Goal: Find specific page/section: Find specific page/section

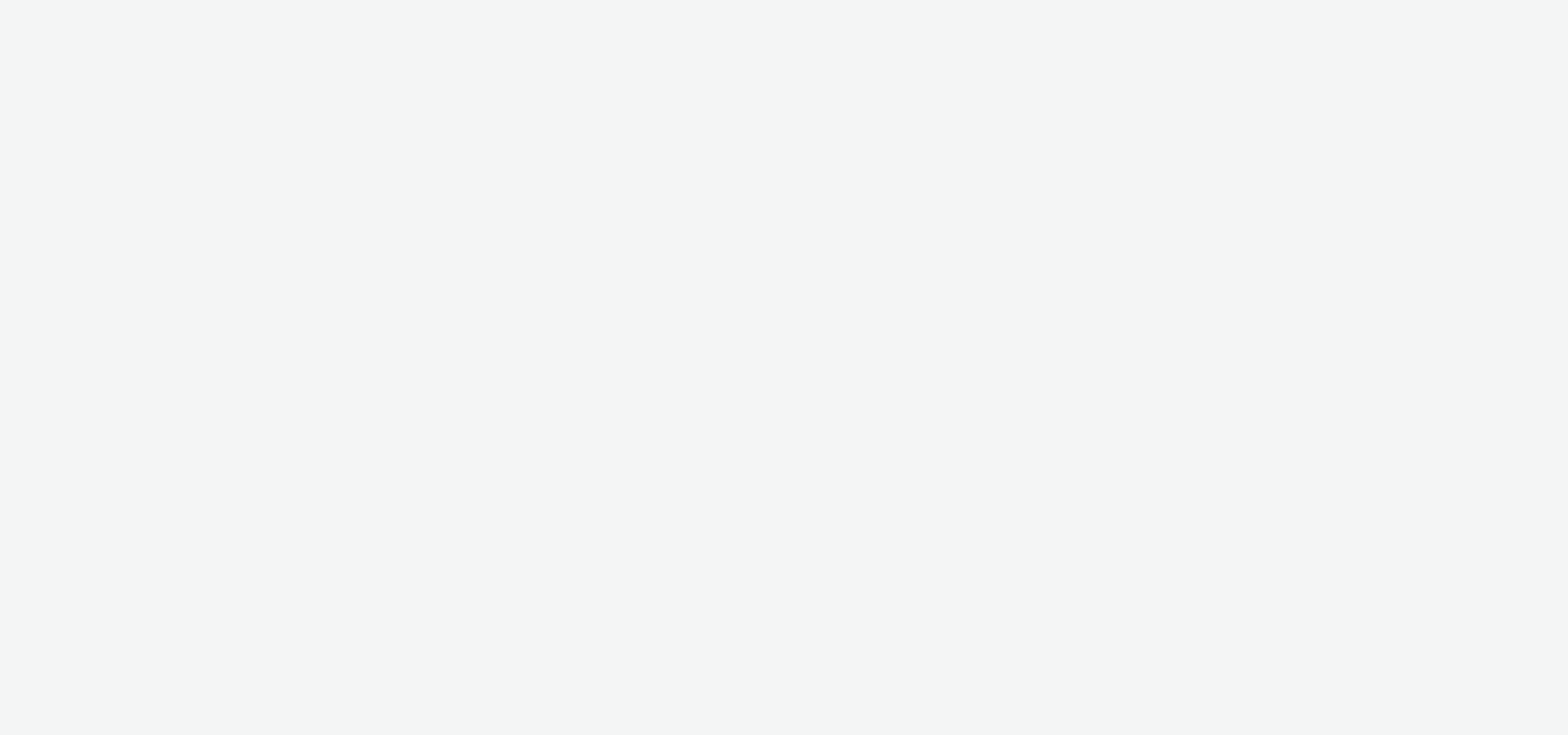
select select "11a7df10-284f-415c-b52a-427acf4c31ae"
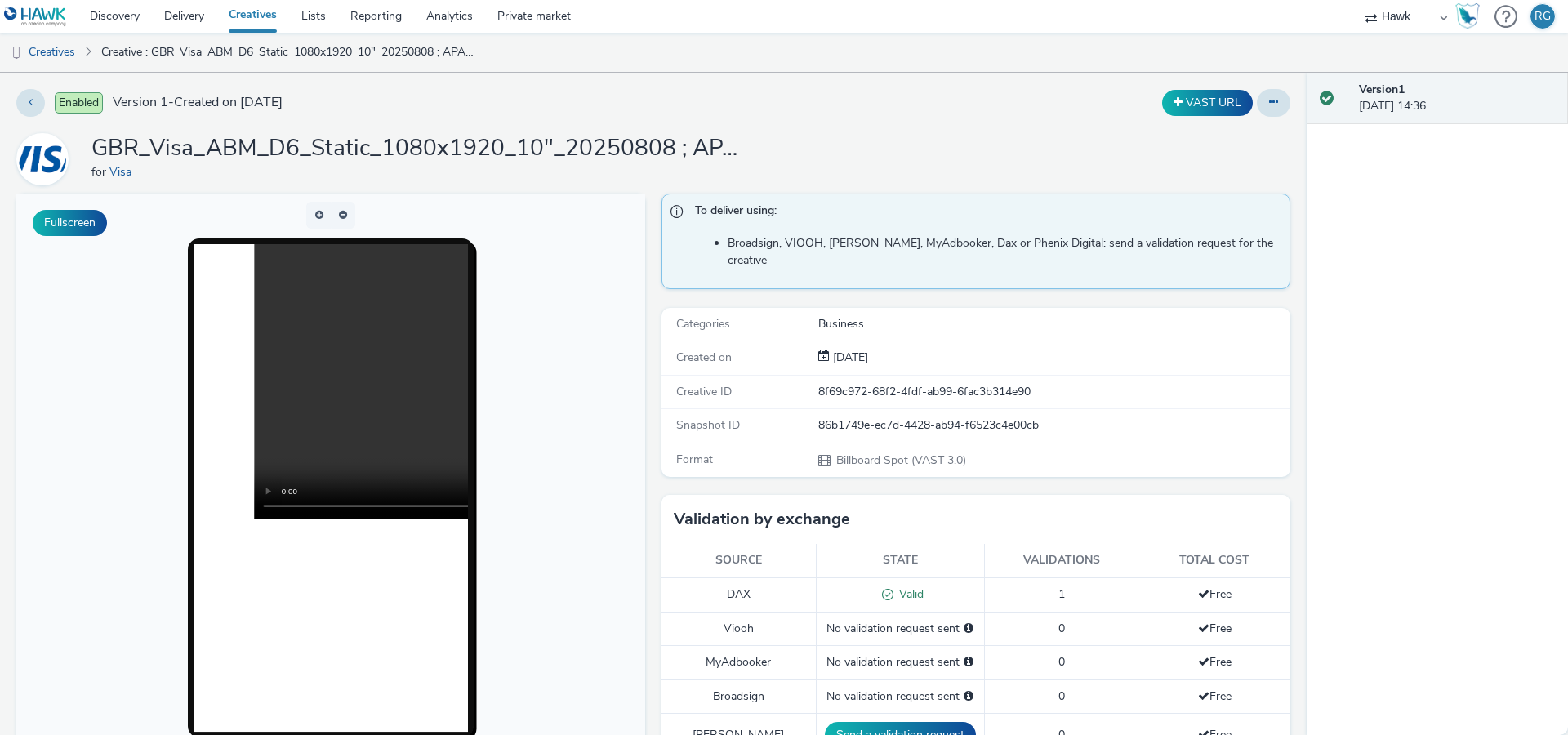
click at [295, 308] on video at bounding box center [528, 381] width 548 height 274
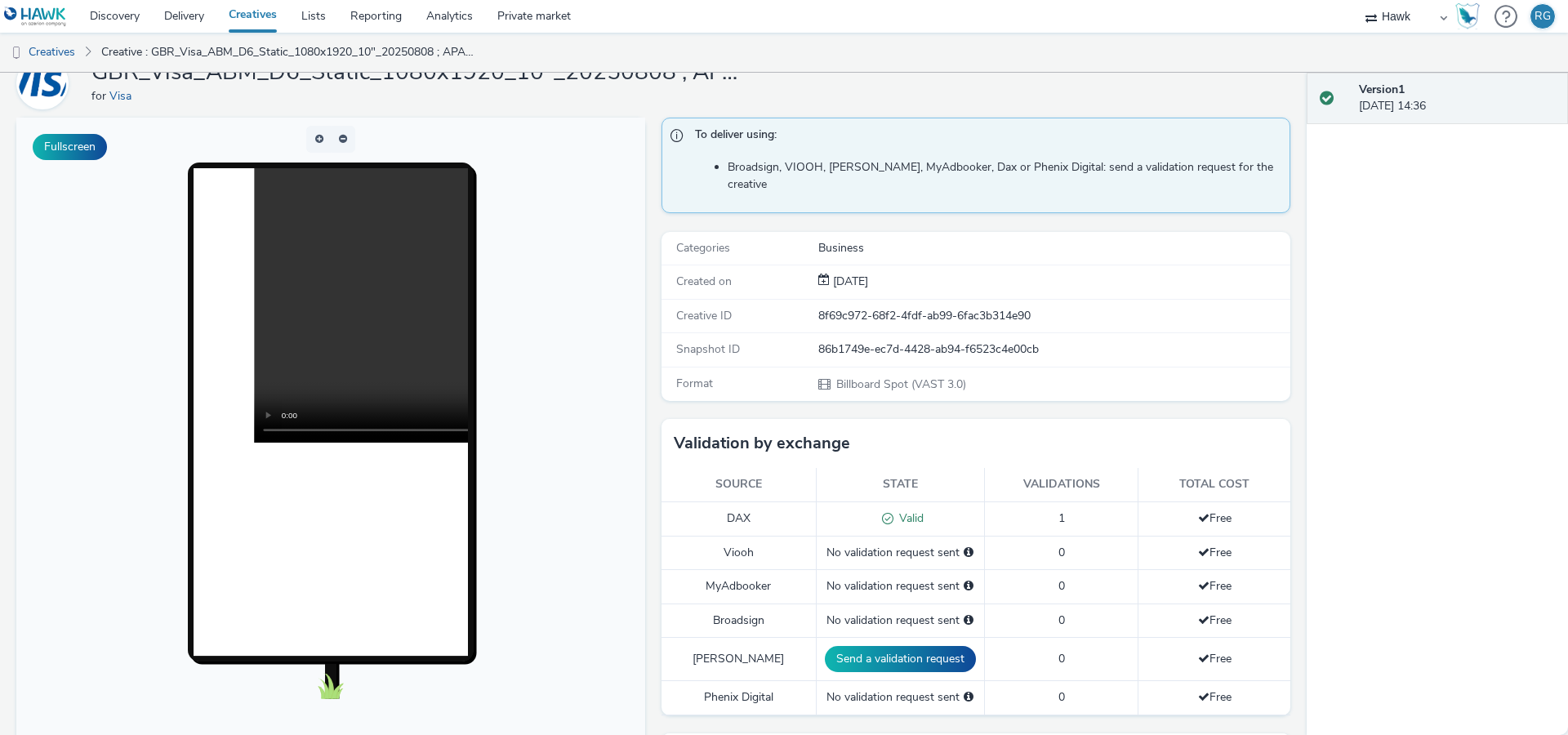
scroll to position [73, 0]
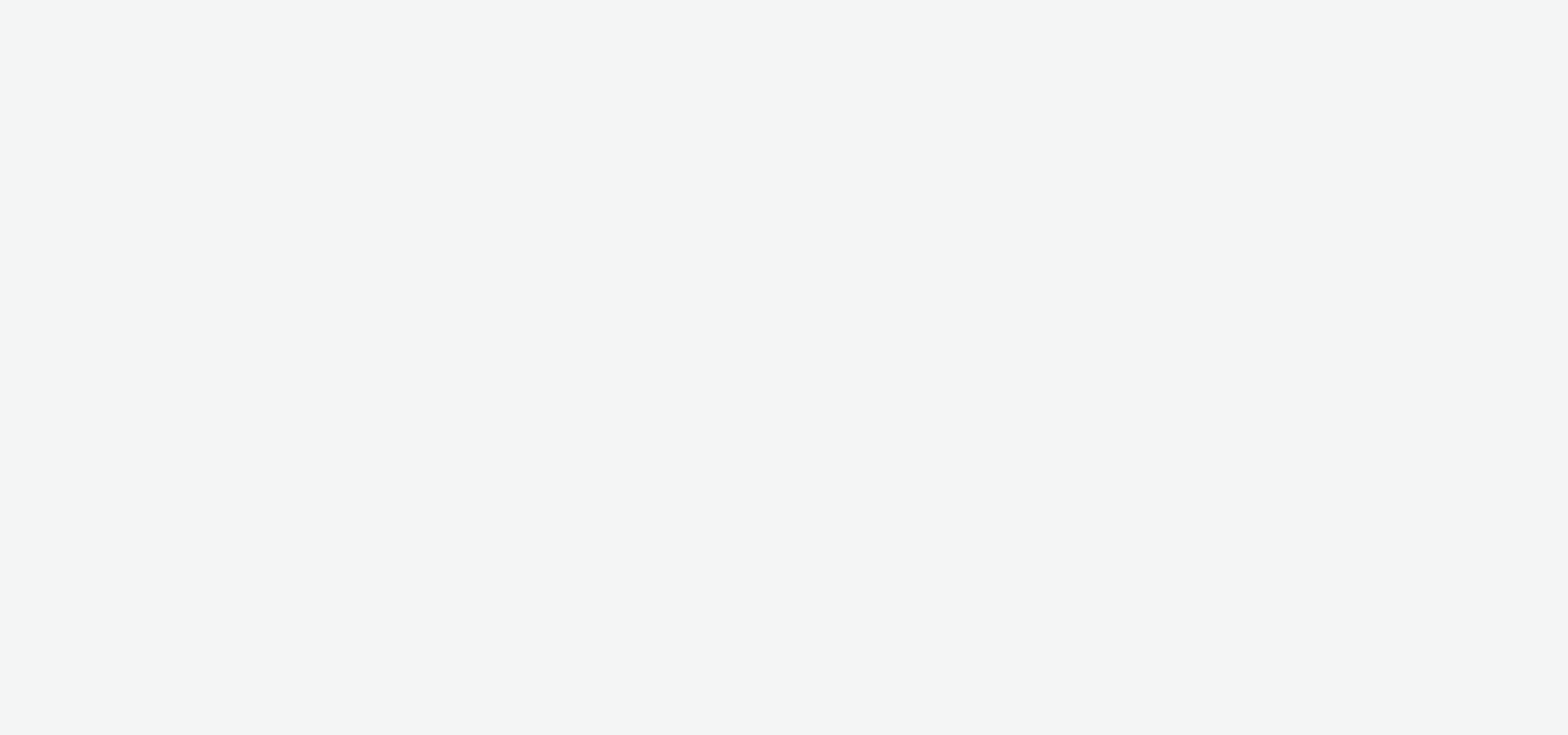
select select "11a7df10-284f-415c-b52a-427acf4c31ae"
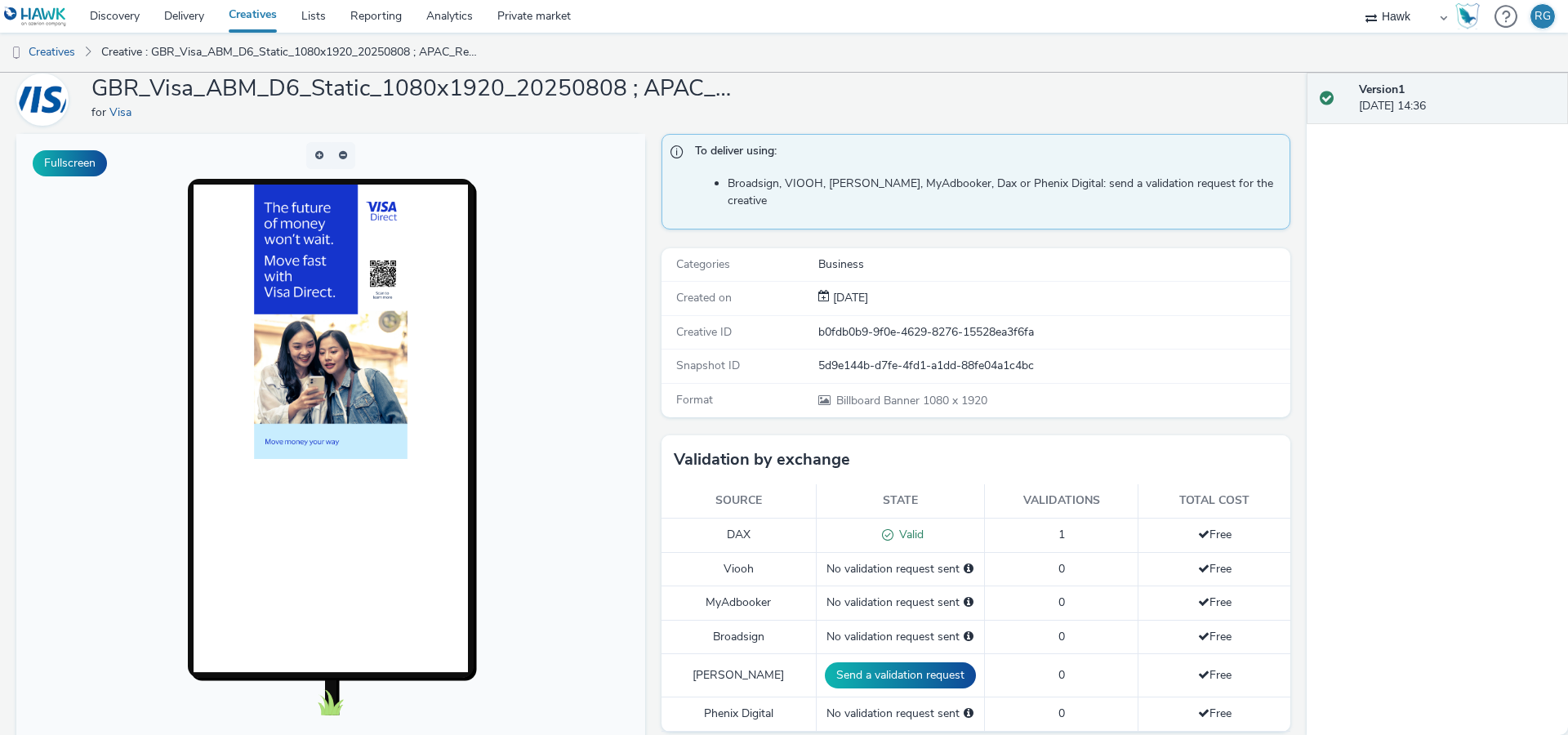
scroll to position [62, 0]
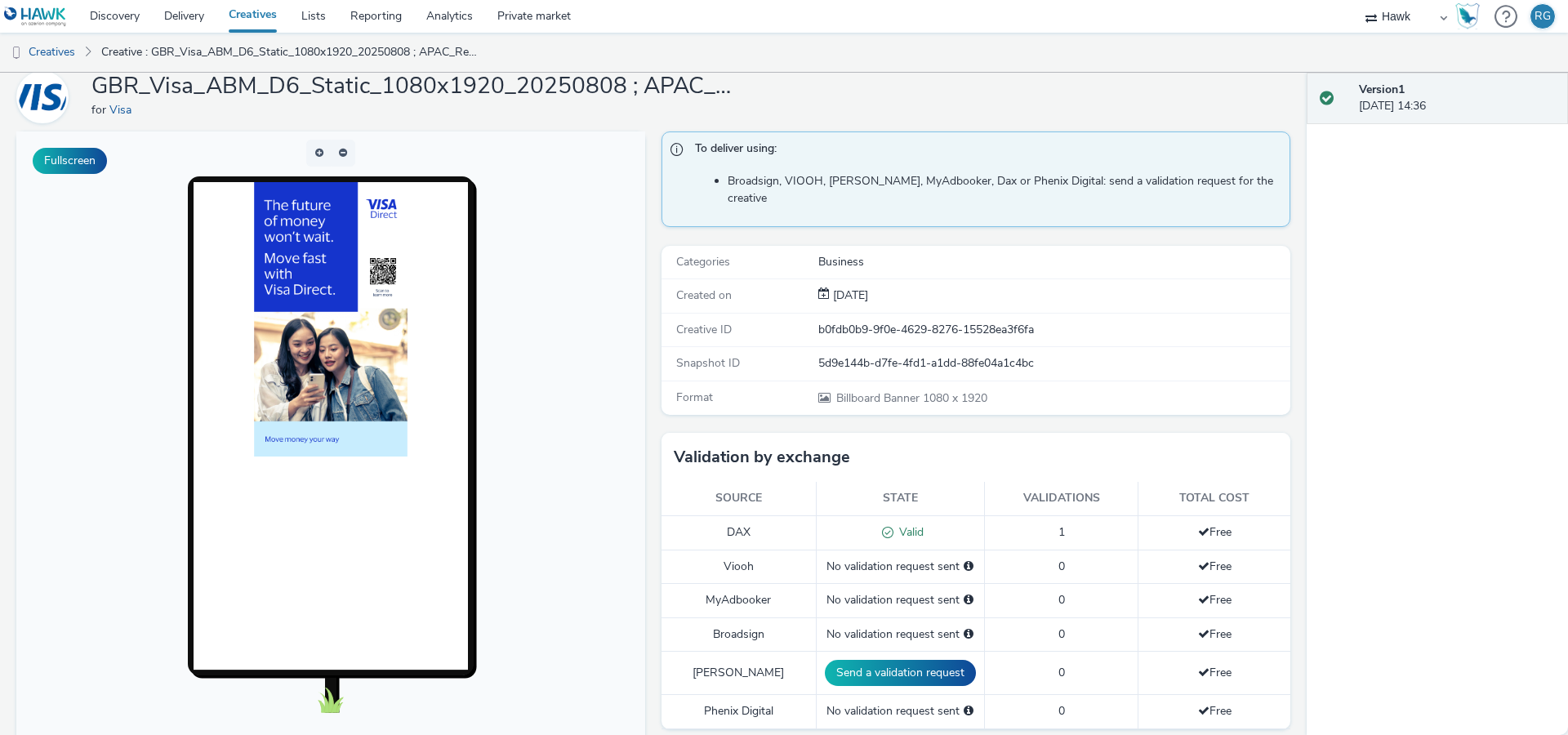
drag, startPoint x: 414, startPoint y: 260, endPoint x: 363, endPoint y: 470, distance: 216.1
click at [363, 471] on div at bounding box center [330, 426] width 274 height 488
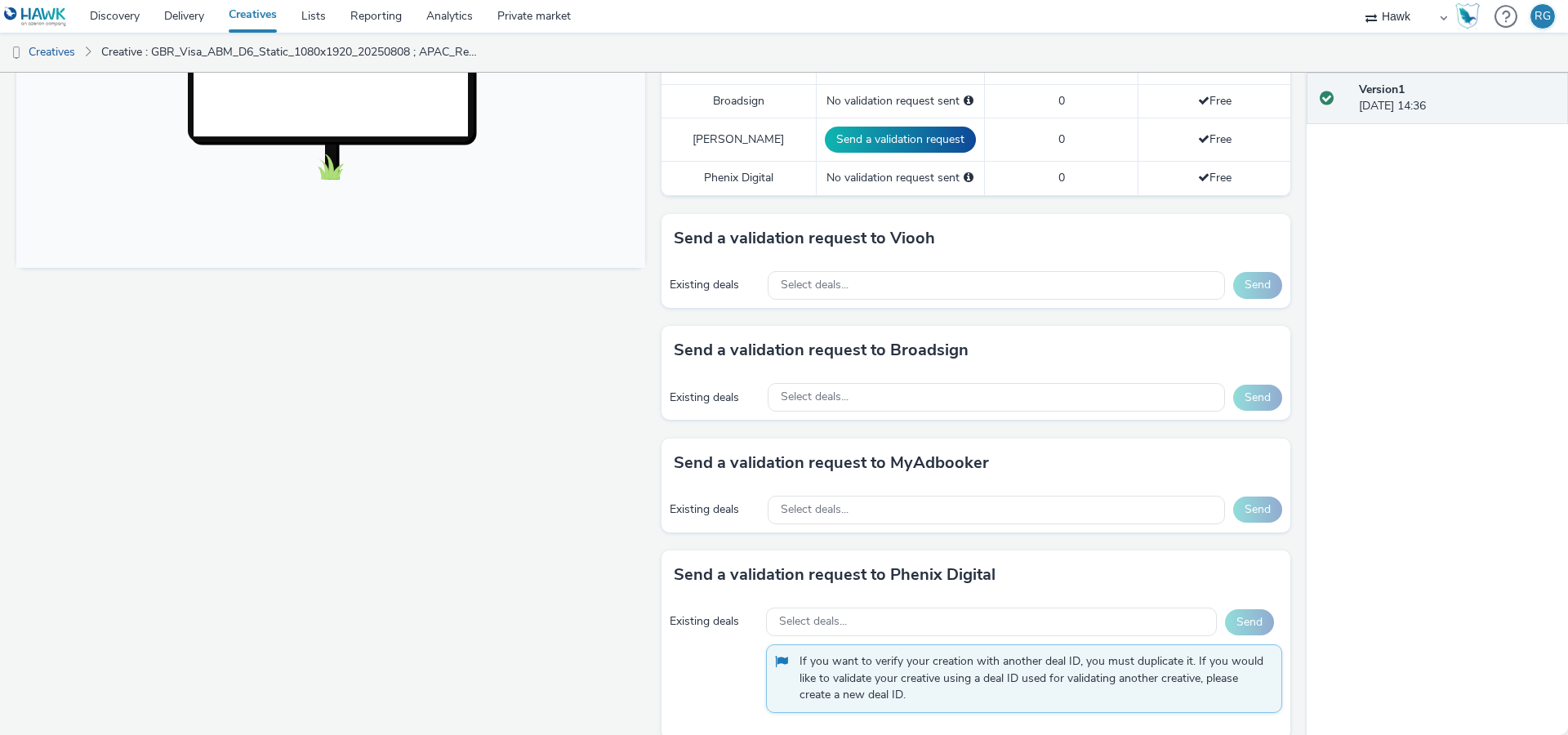
scroll to position [0, 0]
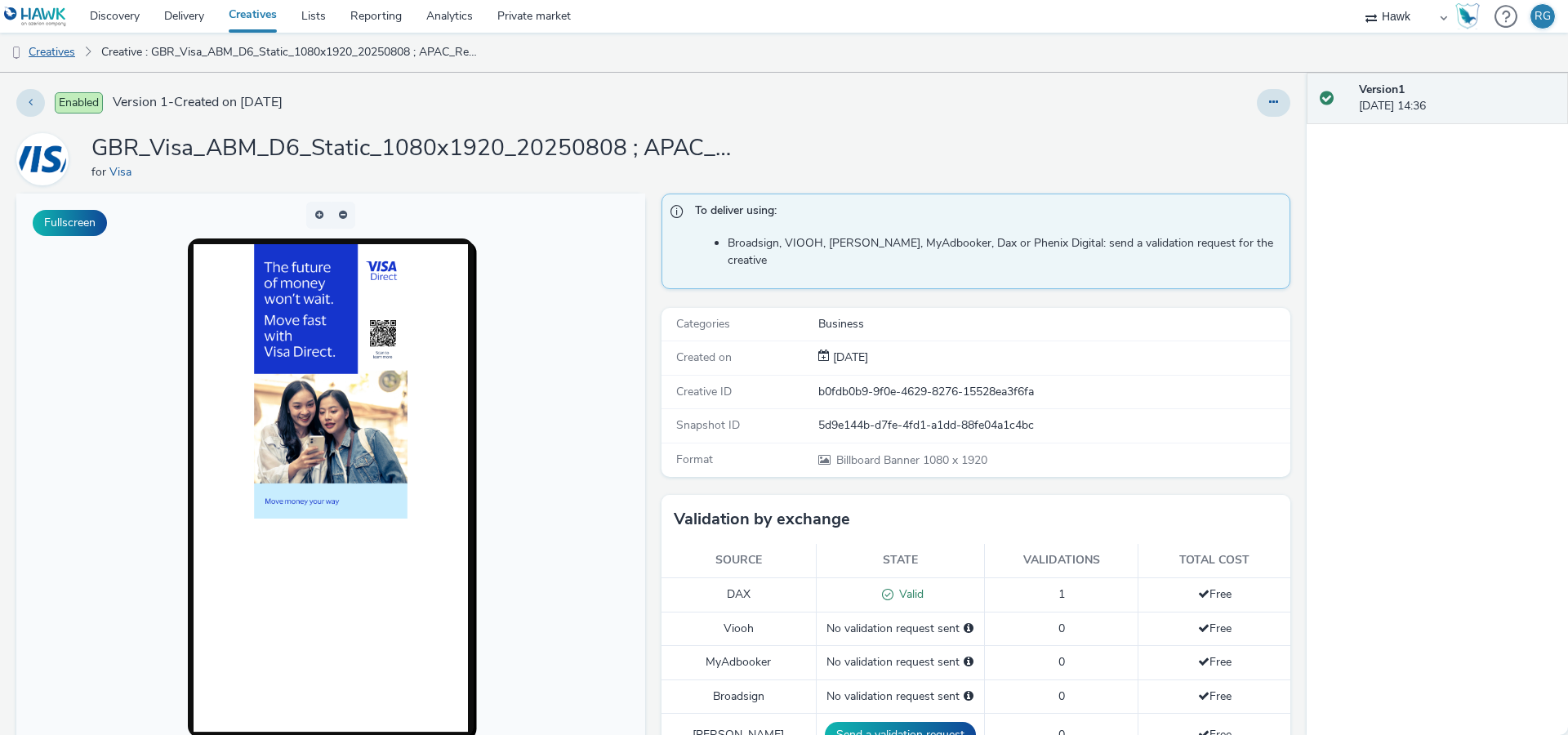
click at [76, 56] on link "Creatives" at bounding box center [42, 52] width 84 height 39
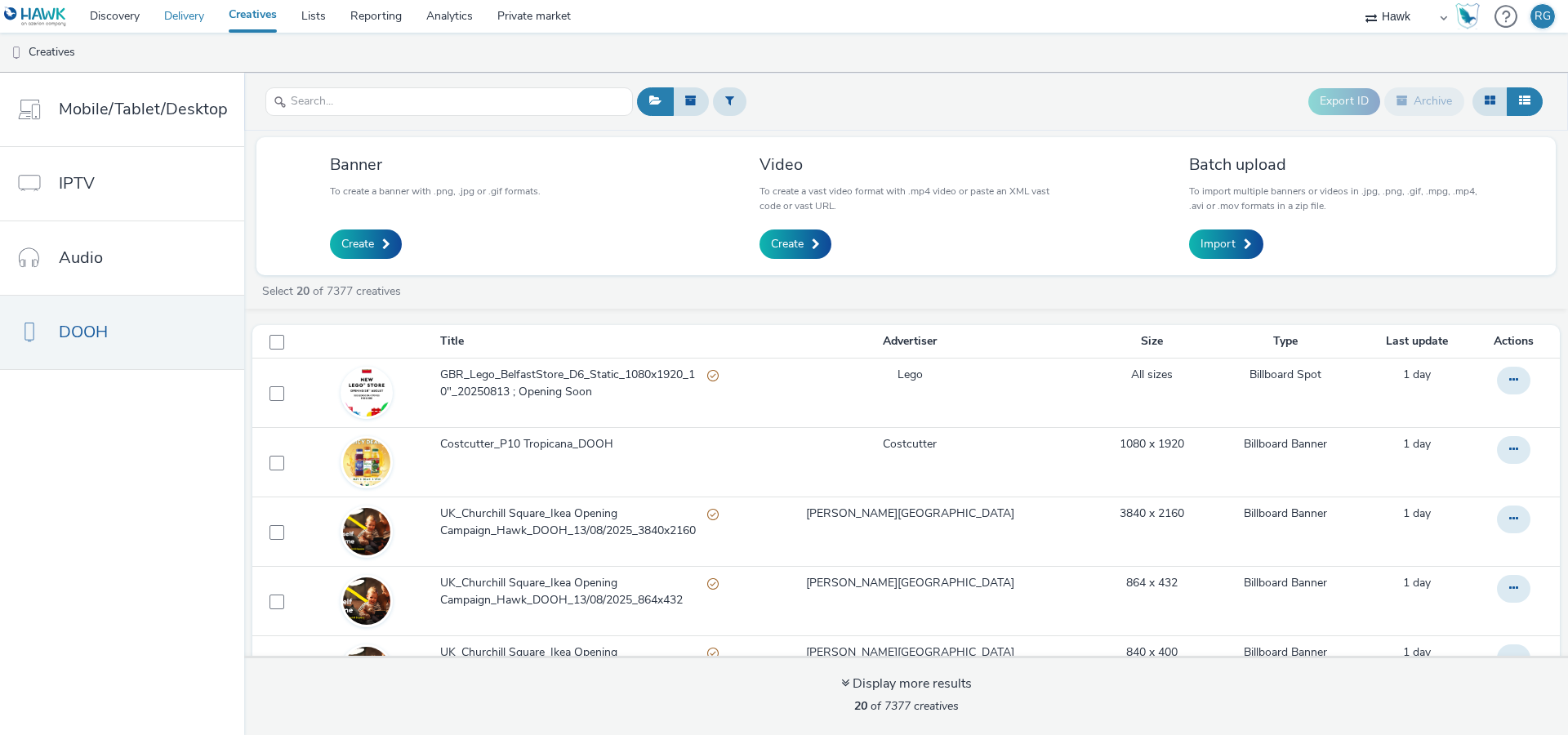
click at [167, 21] on link "Delivery" at bounding box center [184, 17] width 64 height 33
